Goal: Transaction & Acquisition: Purchase product/service

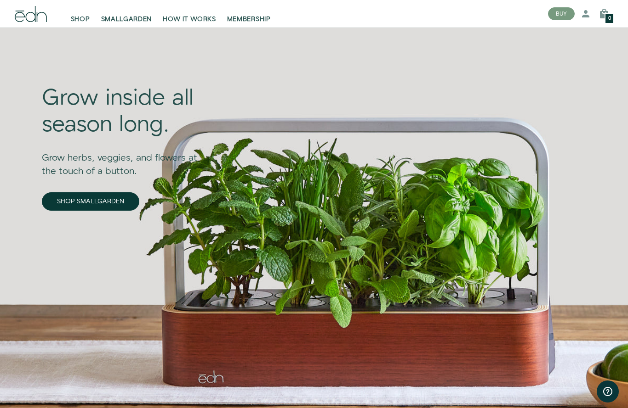
scroll to position [19, 0]
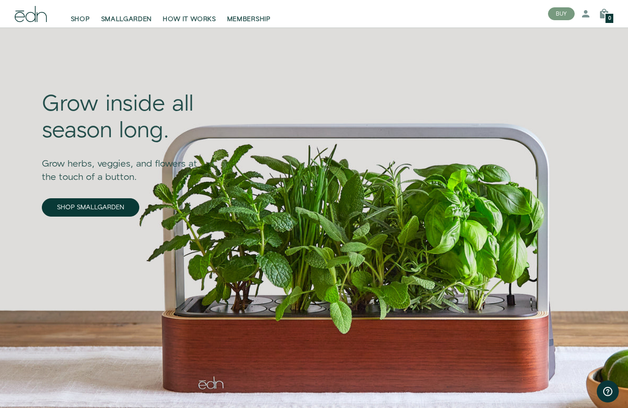
click at [96, 208] on link "SHOP SMALLGARDEN" at bounding box center [90, 207] width 97 height 18
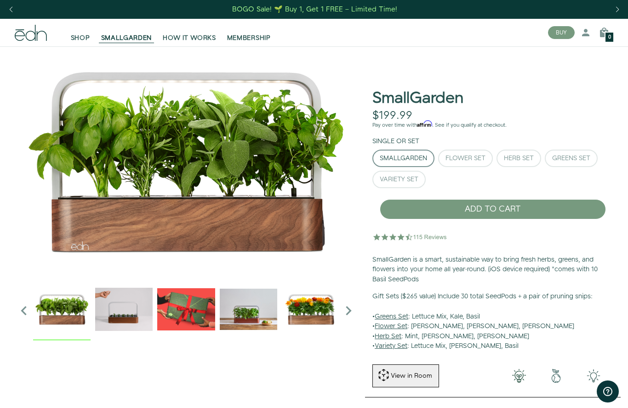
click at [516, 161] on div "Herb Set" at bounding box center [519, 158] width 30 height 6
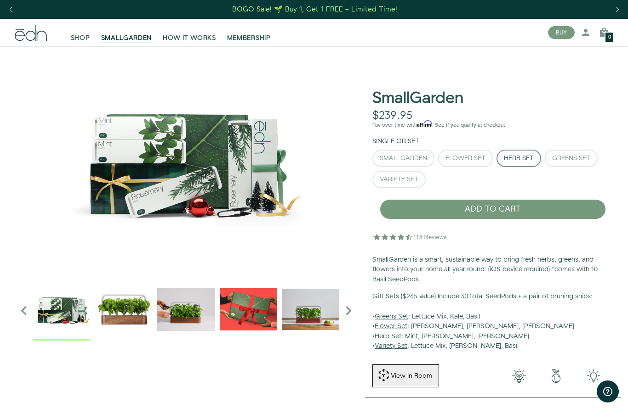
click at [575, 153] on button "Greens Set" at bounding box center [570, 158] width 53 height 17
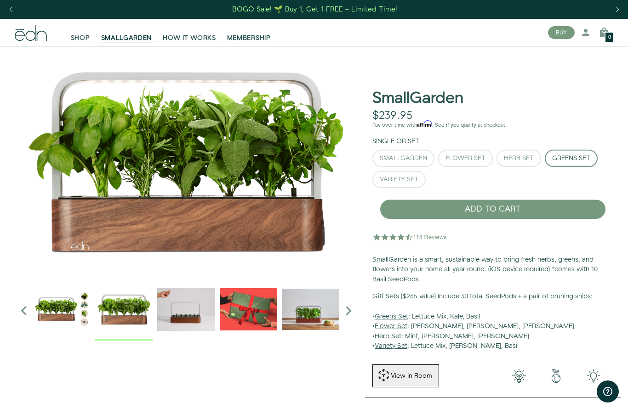
click at [141, 311] on img "1 / 6" at bounding box center [123, 309] width 57 height 57
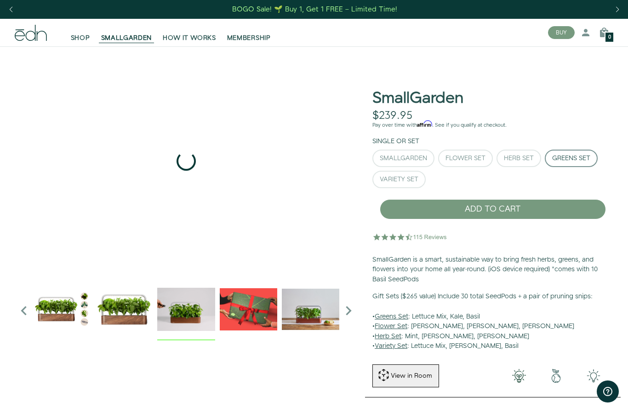
click at [191, 319] on img "2 / 6" at bounding box center [185, 309] width 57 height 57
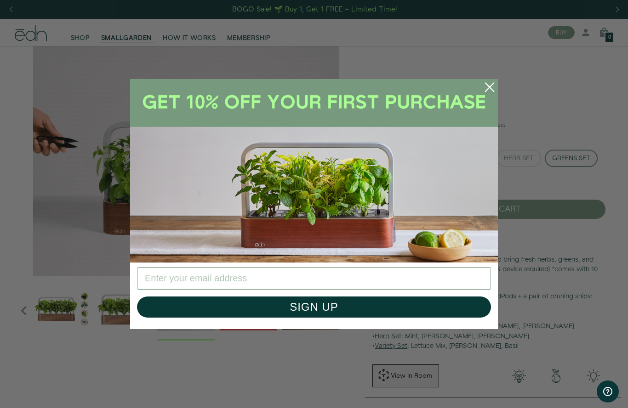
click at [494, 87] on circle "Close dialog" at bounding box center [489, 87] width 20 height 20
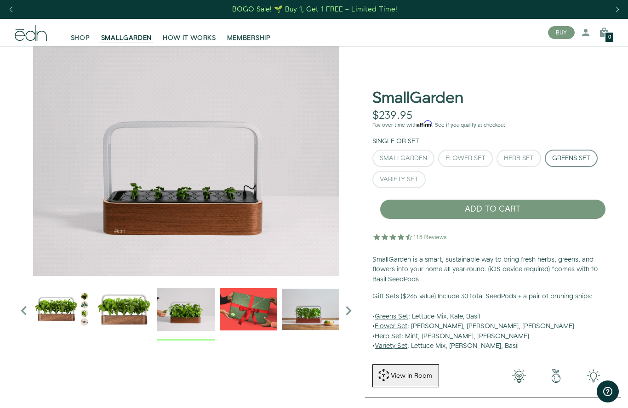
click at [251, 310] on img "3 / 6" at bounding box center [248, 309] width 57 height 57
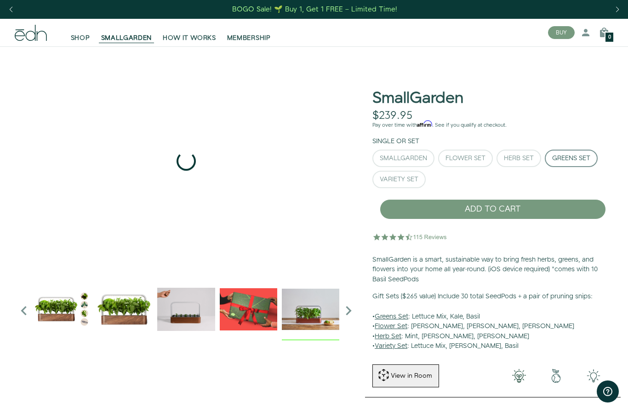
click at [314, 318] on img "4 / 6" at bounding box center [310, 309] width 57 height 57
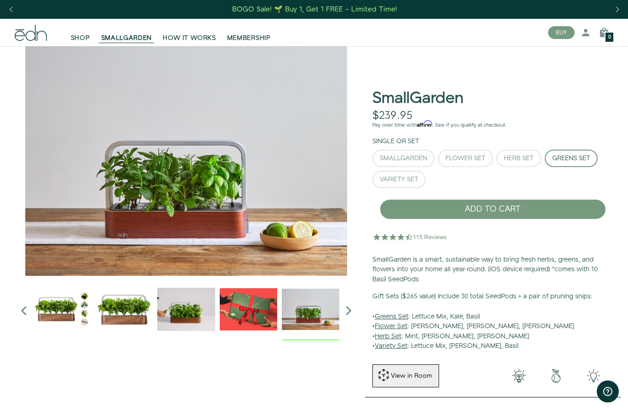
click at [348, 311] on icon "Next slide" at bounding box center [348, 311] width 18 height 18
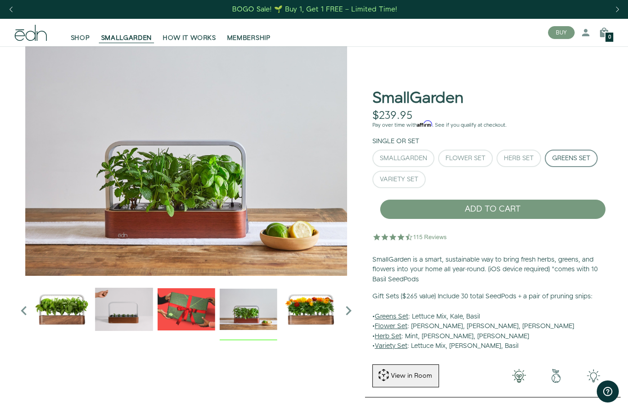
click at [346, 311] on icon "Next slide" at bounding box center [348, 311] width 18 height 18
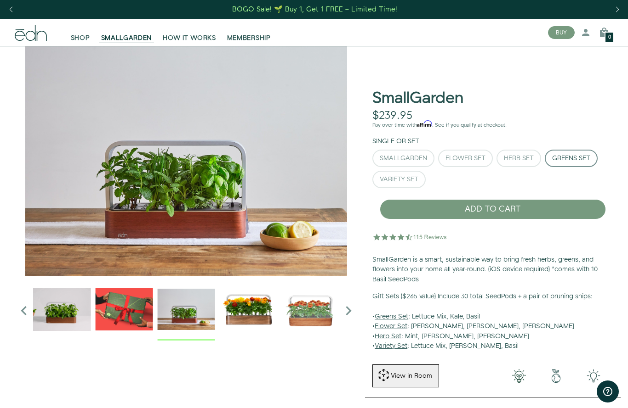
click at [347, 310] on icon "Next slide" at bounding box center [348, 311] width 18 height 18
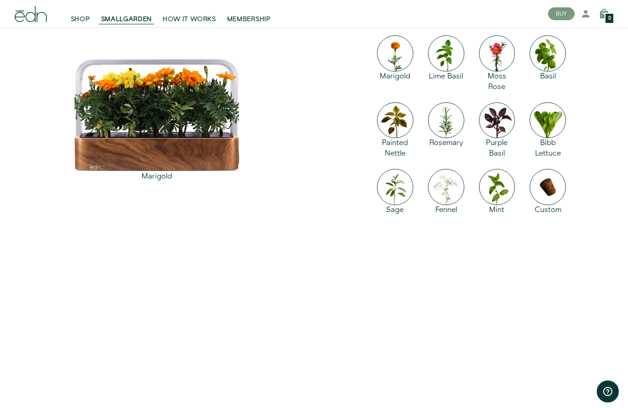
scroll to position [1282, 0]
